Goal: Task Accomplishment & Management: Complete application form

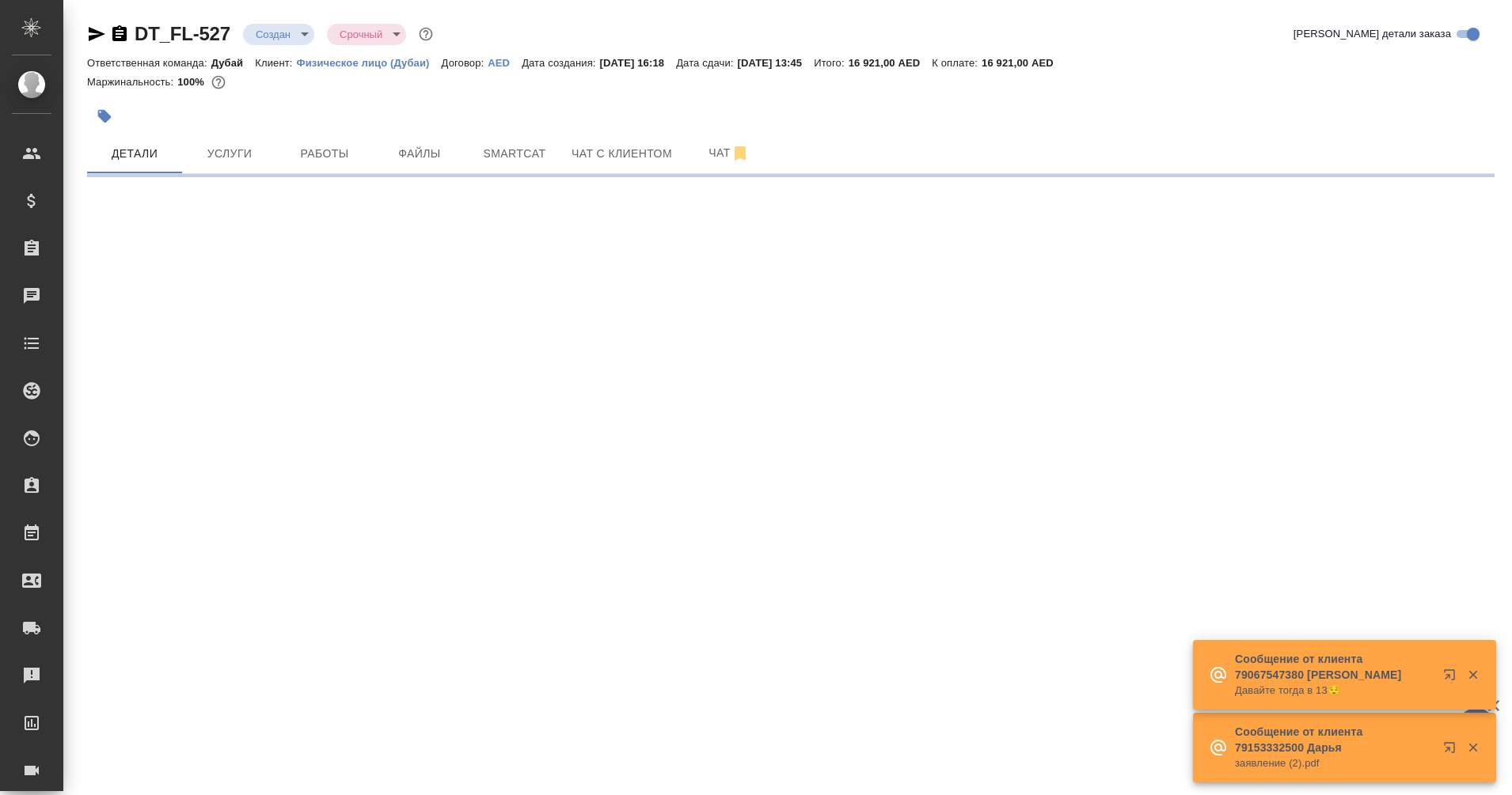
select select "RU"
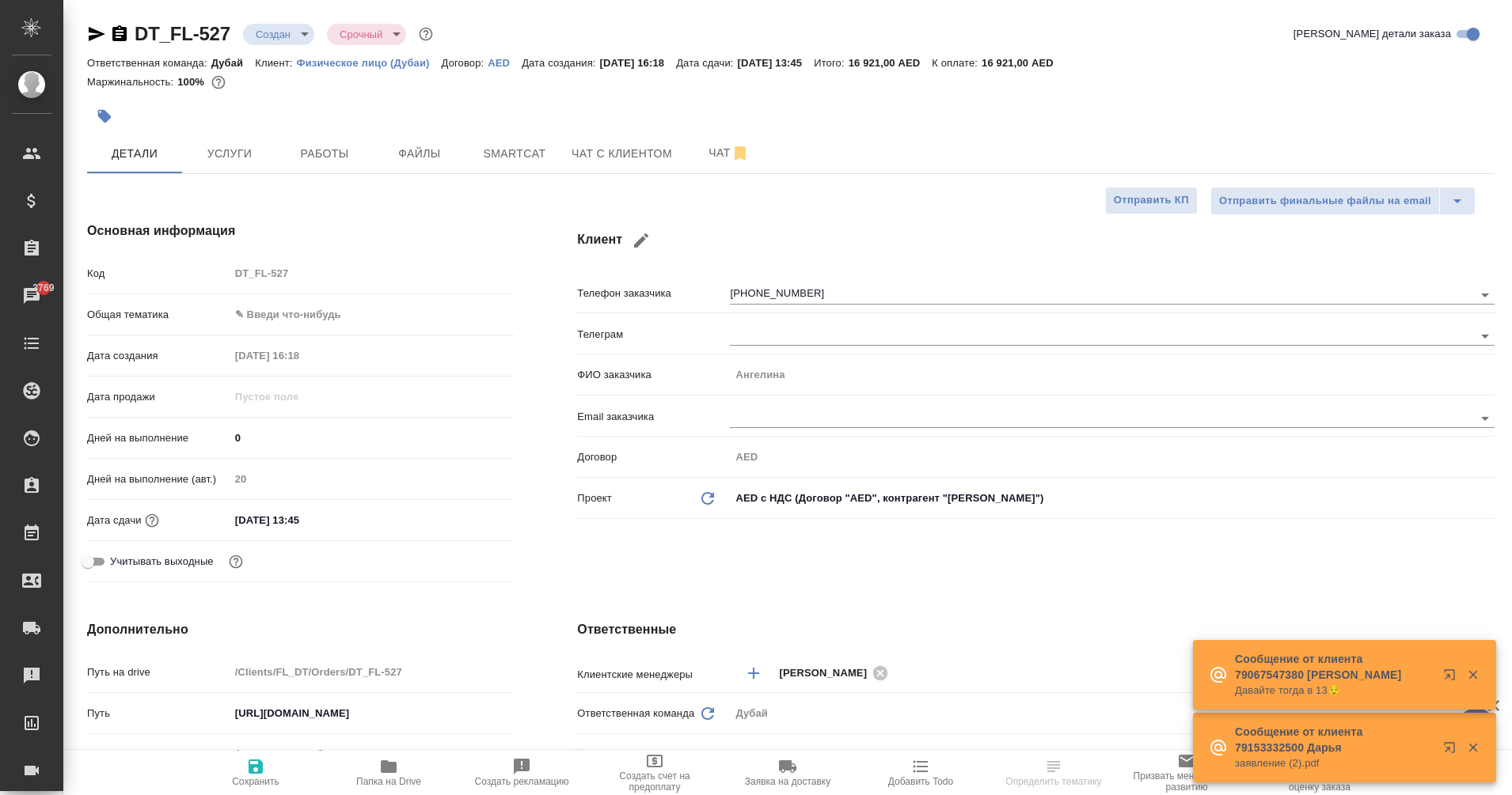
type textarea "x"
type input "Еганян Маргарита"
type input "Мосина Ирина"
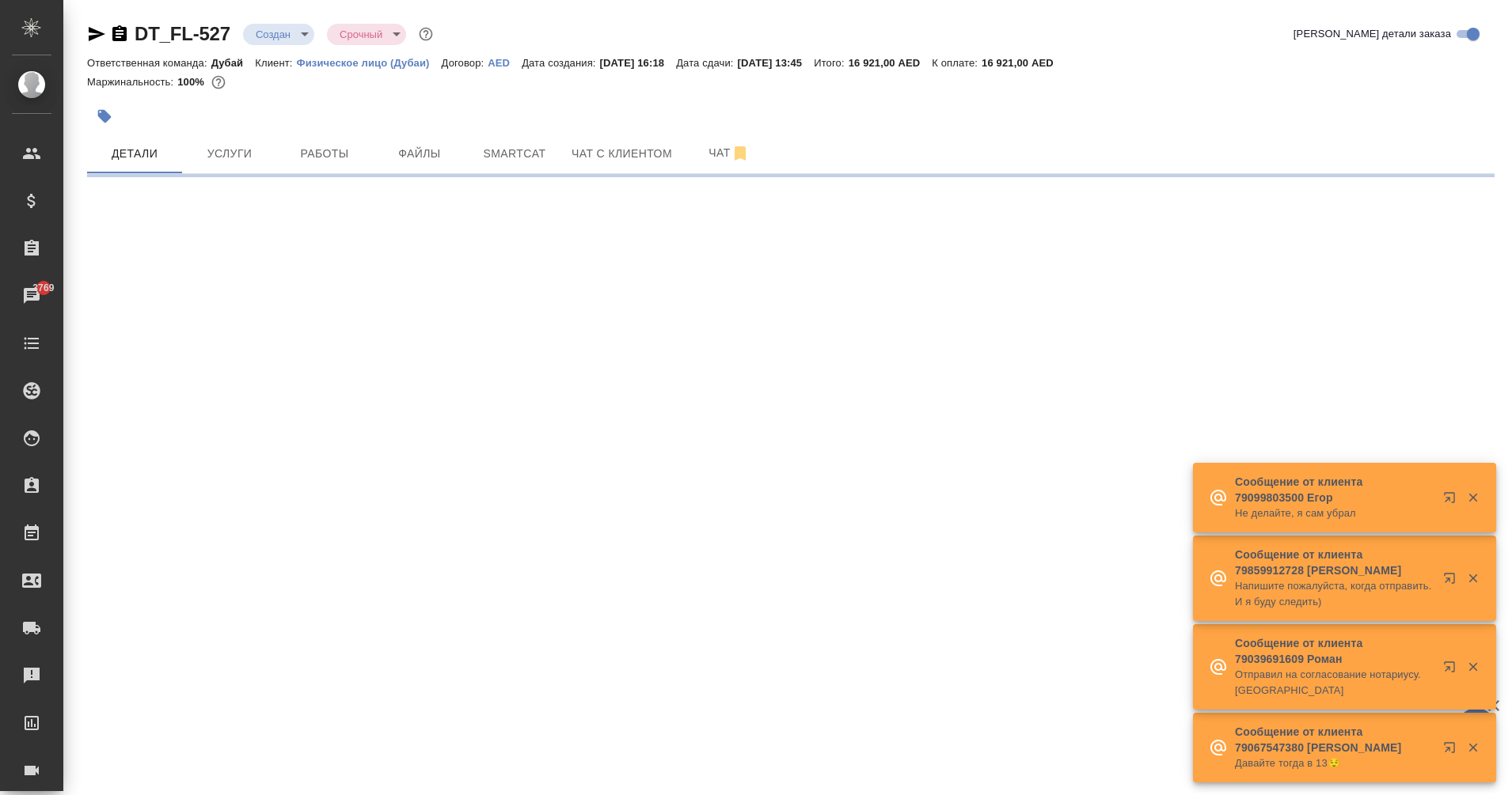
select select "RU"
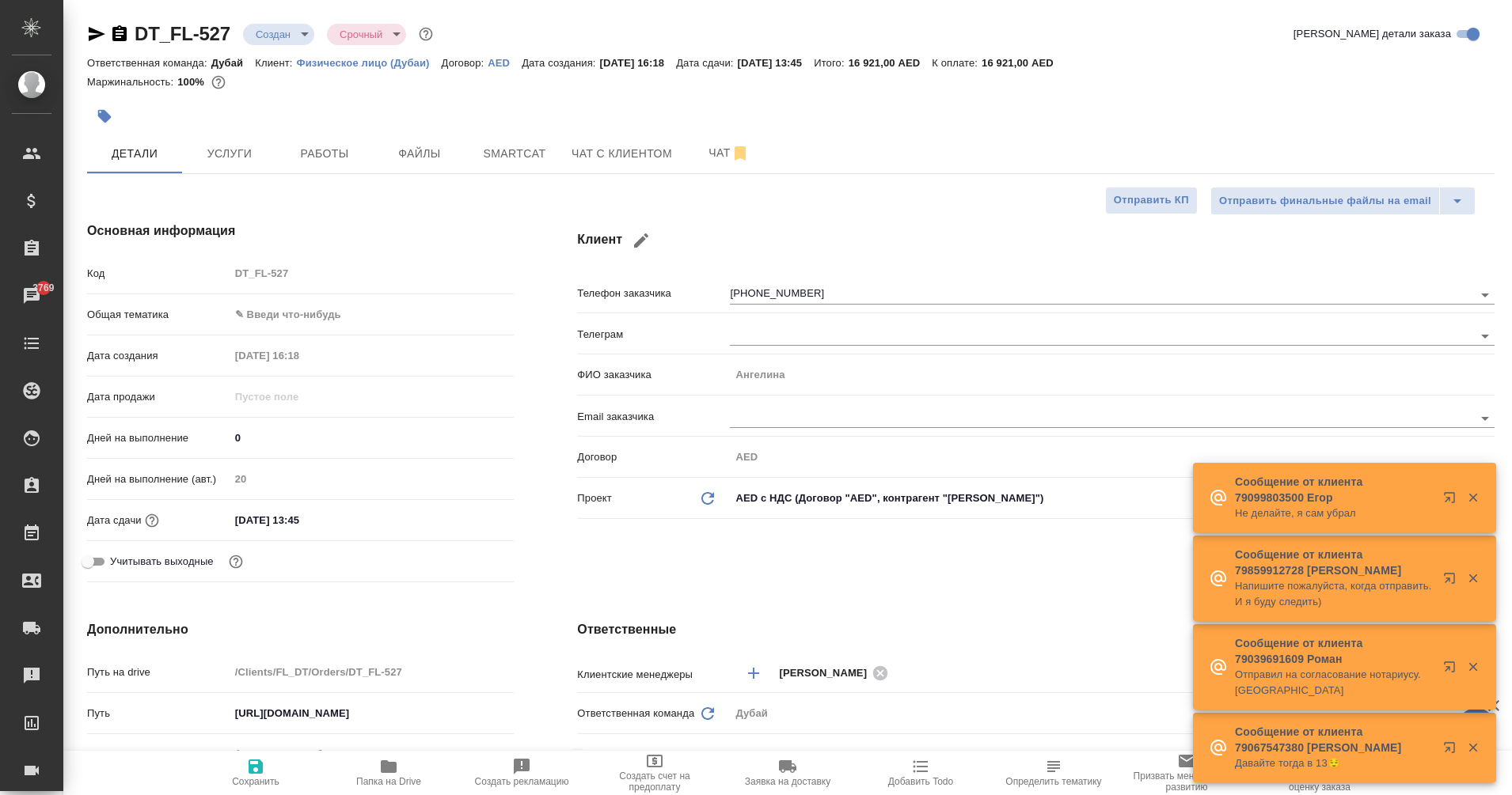
type textarea "x"
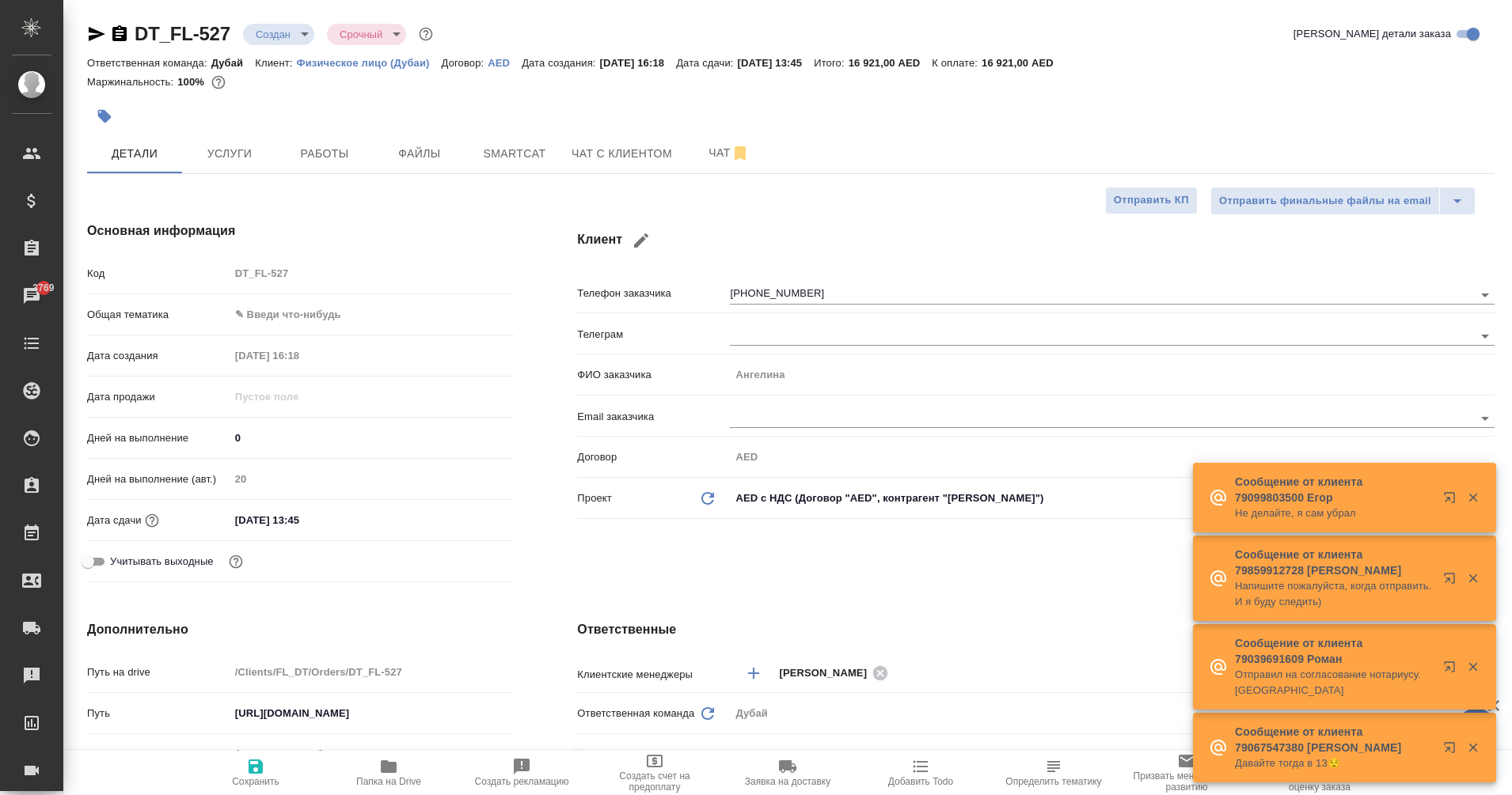
type textarea "x"
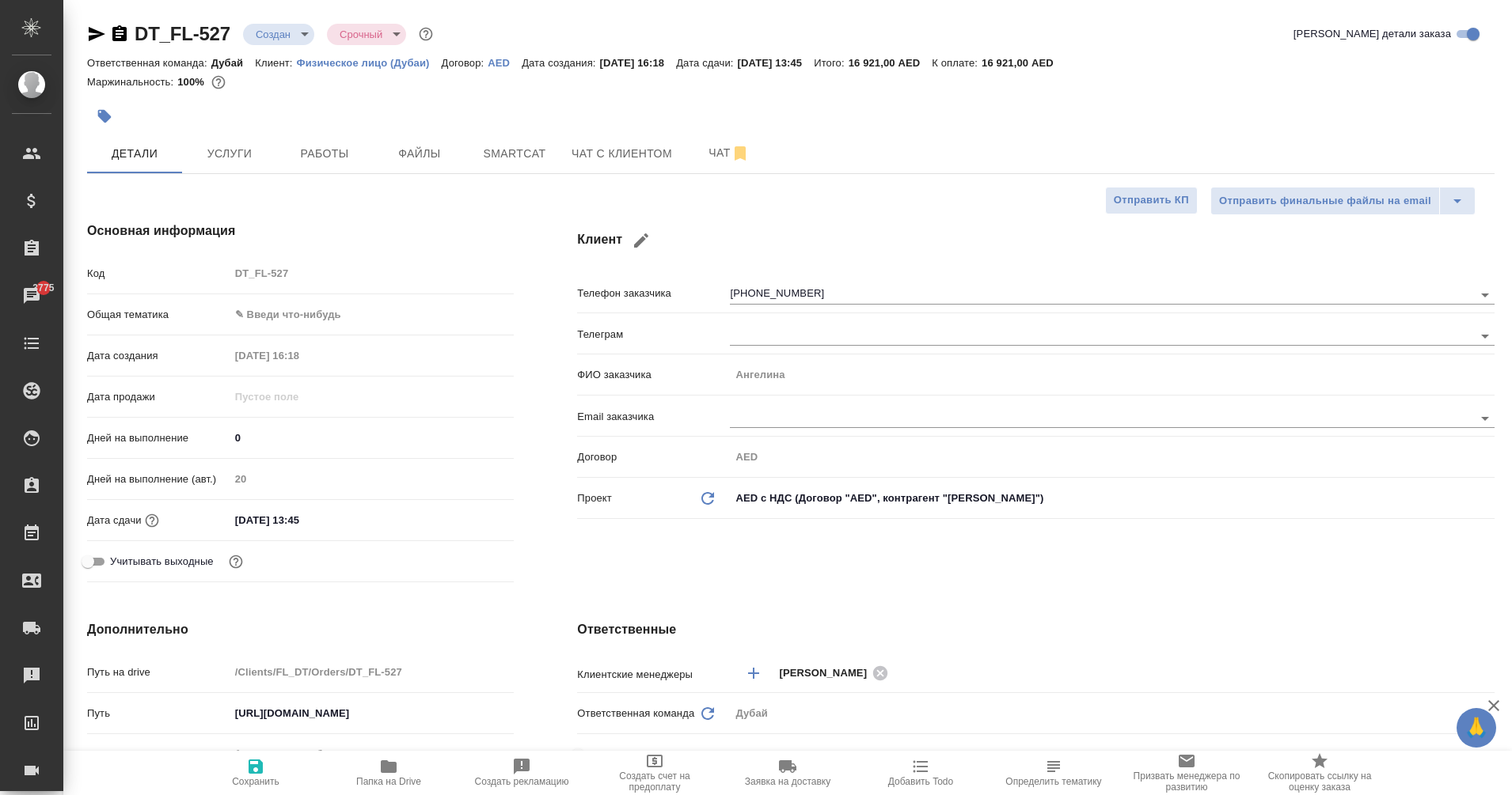
type textarea "x"
